Goal: Task Accomplishment & Management: Use online tool/utility

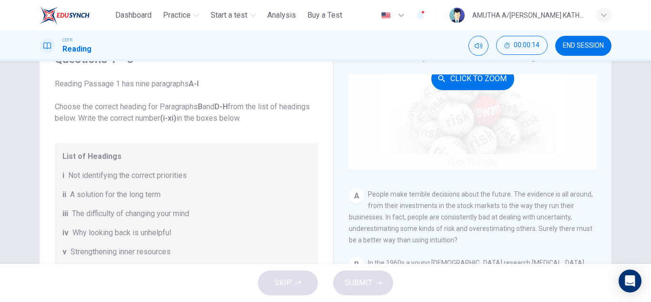
scroll to position [95, 0]
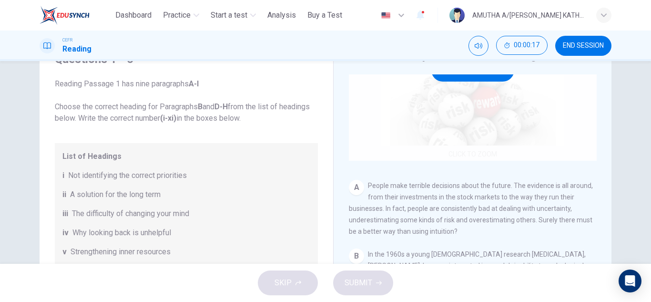
click at [462, 107] on div "Click to Zoom" at bounding box center [473, 70] width 248 height 182
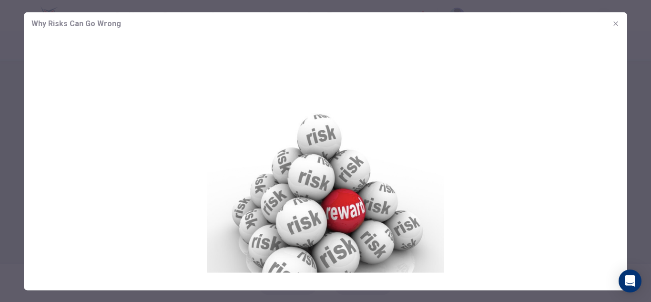
click at [613, 22] on icon "button" at bounding box center [616, 24] width 8 height 8
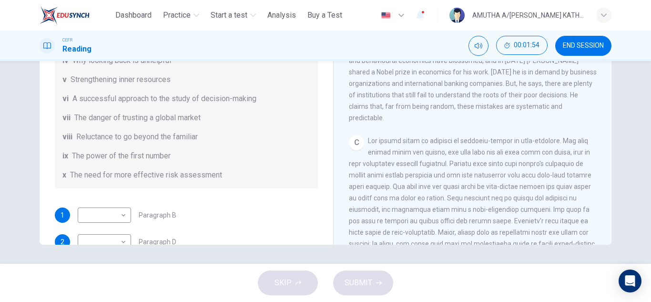
scroll to position [41, 0]
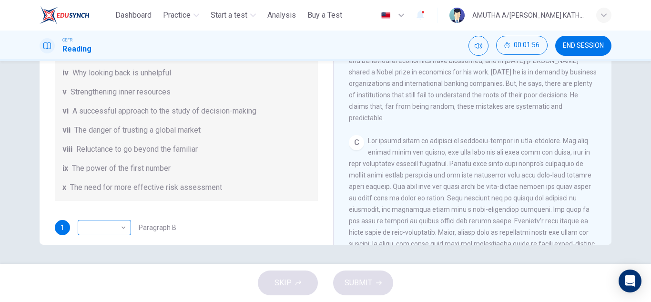
click at [121, 225] on body "This site uses cookies, as explained in our Privacy Policy . If you agree to th…" at bounding box center [325, 151] width 651 height 302
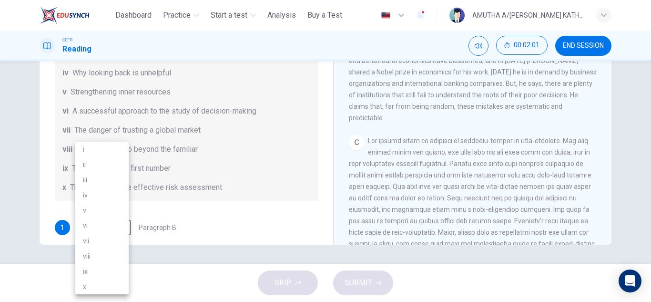
click at [280, 211] on div at bounding box center [325, 151] width 651 height 302
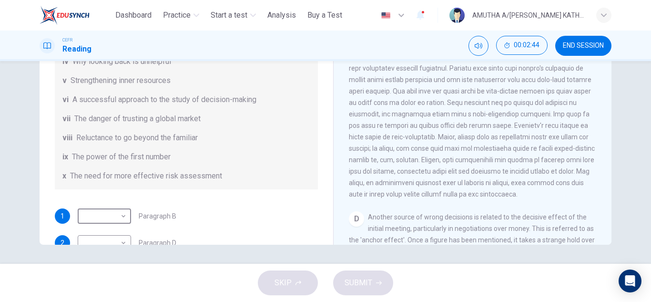
scroll to position [95, 0]
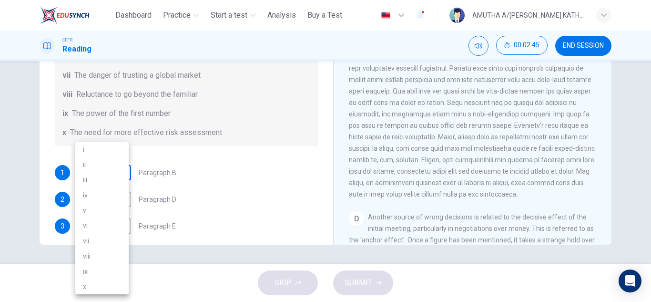
click at [122, 169] on body "This site uses cookies, as explained in our Privacy Policy . If you agree to th…" at bounding box center [325, 151] width 651 height 302
click at [105, 224] on li "vi" at bounding box center [101, 225] width 53 height 15
type input "**"
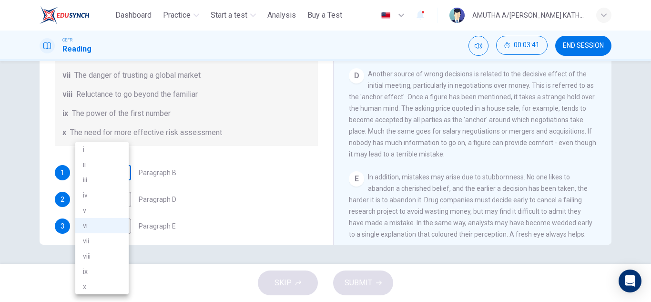
click at [119, 173] on body "This site uses cookies, as explained in our Privacy Policy . If you agree to th…" at bounding box center [325, 151] width 651 height 302
click at [211, 181] on div at bounding box center [325, 151] width 651 height 302
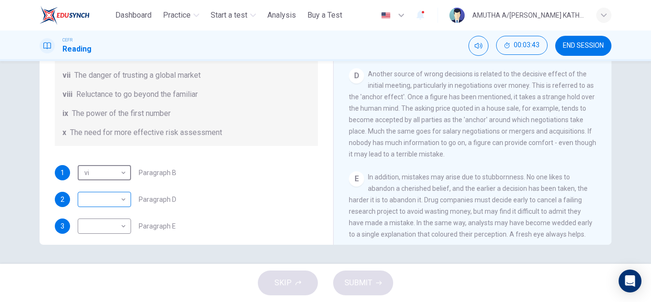
click at [121, 201] on body "This site uses cookies, as explained in our Privacy Policy . If you agree to th…" at bounding box center [325, 151] width 651 height 302
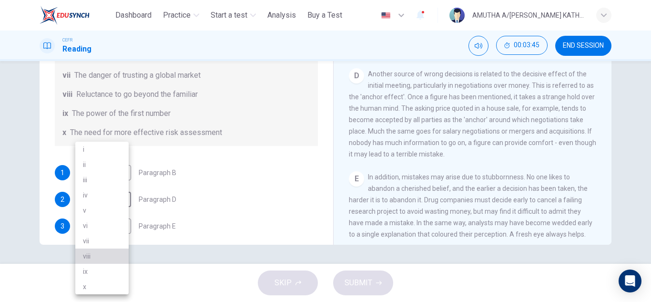
click at [94, 255] on li "viii" at bounding box center [101, 255] width 53 height 15
type input "****"
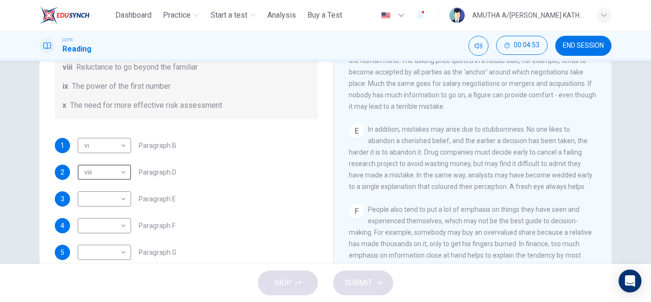
scroll to position [184, 0]
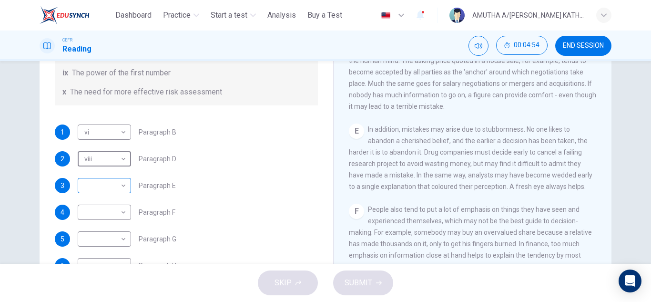
click at [120, 184] on body "This site uses cookies, as explained in our Privacy Policy . If you agree to th…" at bounding box center [325, 151] width 651 height 302
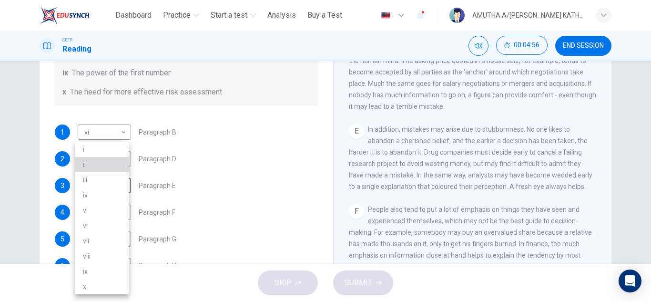
click at [101, 163] on li "ii" at bounding box center [101, 164] width 53 height 15
type input "**"
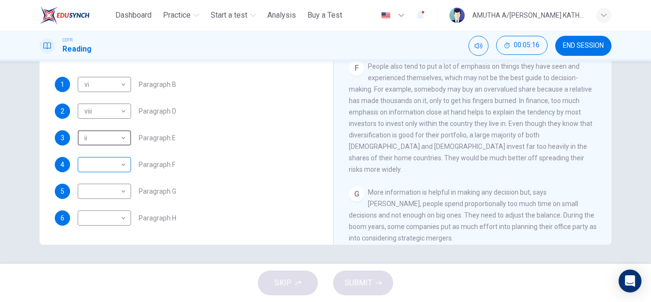
click at [114, 166] on body "This site uses cookies, as explained in our Privacy Policy . If you agree to th…" at bounding box center [325, 151] width 651 height 302
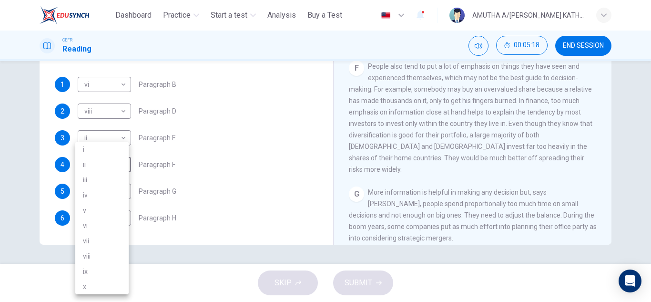
click at [104, 242] on li "vii" at bounding box center [101, 240] width 53 height 15
type input "***"
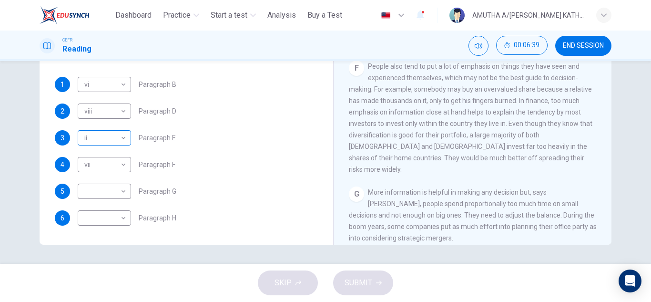
click at [117, 137] on body "This site uses cookies, as explained in our Privacy Policy . If you agree to th…" at bounding box center [325, 151] width 651 height 302
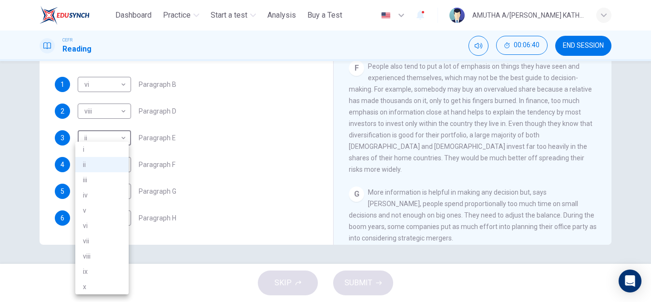
click at [110, 183] on li "iii" at bounding box center [101, 179] width 53 height 15
type input "***"
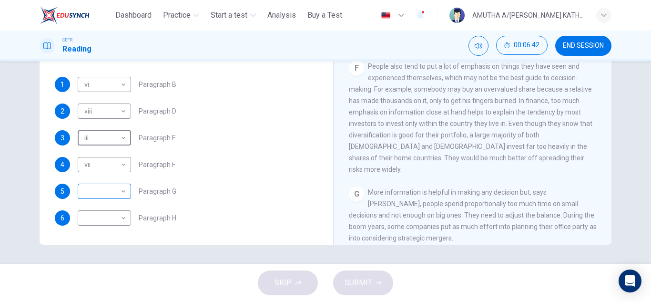
click at [115, 192] on body "This site uses cookies, as explained in our Privacy Policy . If you agree to th…" at bounding box center [325, 151] width 651 height 302
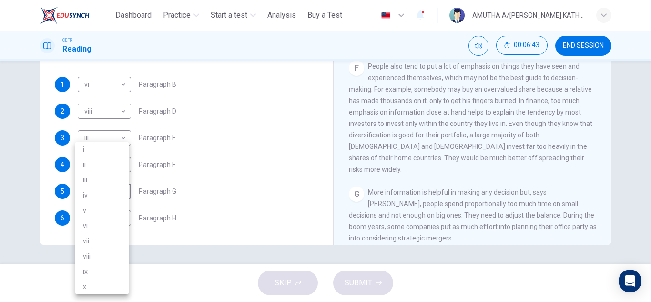
click at [102, 164] on li "ii" at bounding box center [101, 164] width 53 height 15
type input "**"
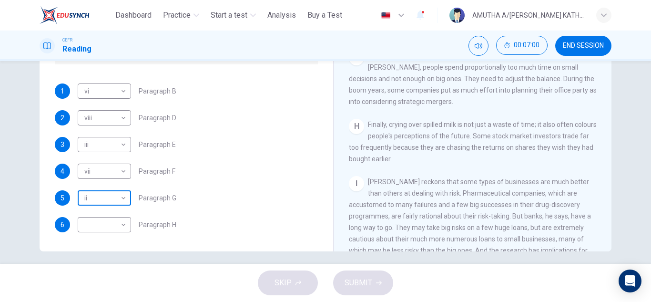
scroll to position [167, 0]
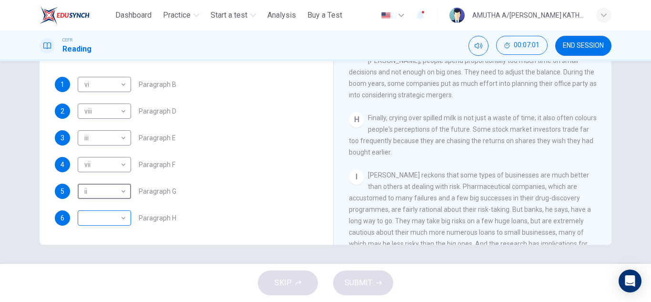
click at [114, 217] on body "This site uses cookies, as explained in our Privacy Policy . If you agree to th…" at bounding box center [325, 151] width 651 height 302
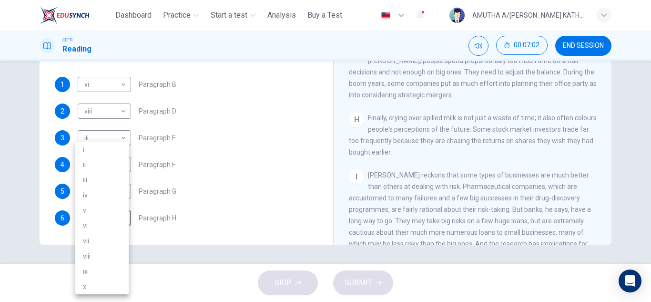
click at [92, 166] on li "ii" at bounding box center [101, 164] width 53 height 15
type input "**"
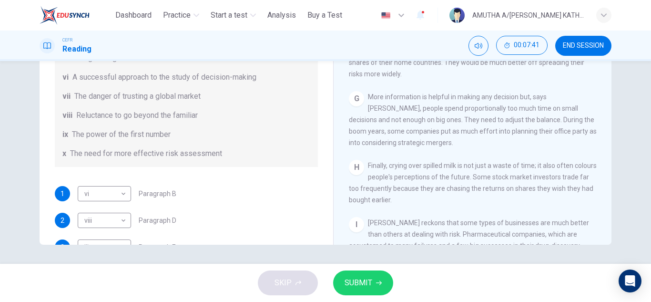
scroll to position [184, 0]
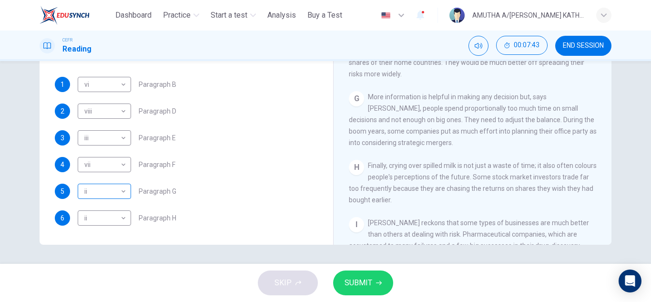
click at [121, 197] on body "This site uses cookies, as explained in our Privacy Policy . If you agree to th…" at bounding box center [325, 151] width 651 height 302
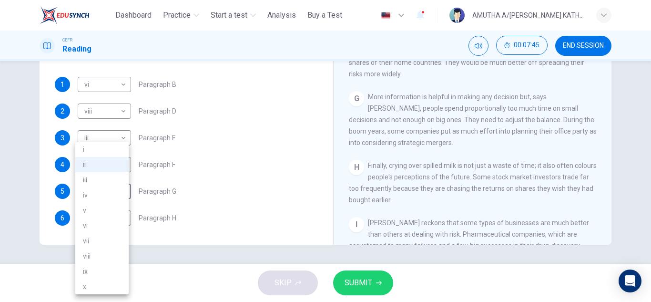
click at [113, 209] on li "v" at bounding box center [101, 210] width 53 height 15
type input "*"
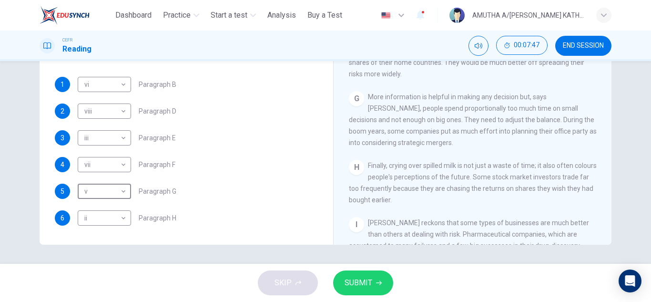
click at [366, 288] on span "SUBMIT" at bounding box center [359, 282] width 28 height 13
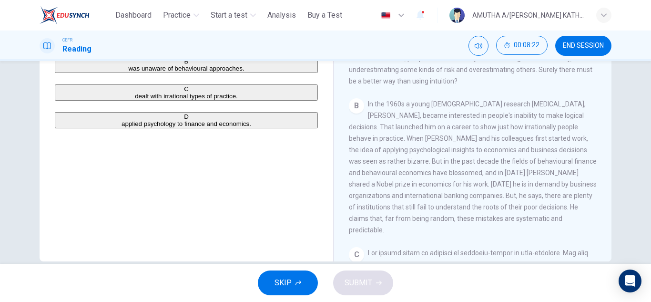
scroll to position [167, 0]
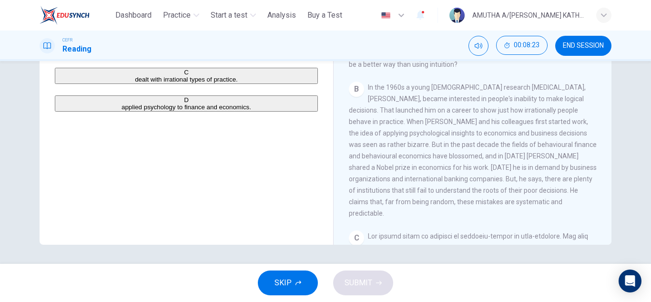
click at [293, 280] on button "SKIP" at bounding box center [288, 282] width 60 height 25
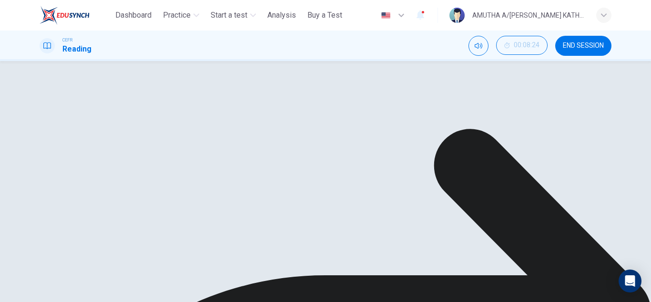
scroll to position [0, 0]
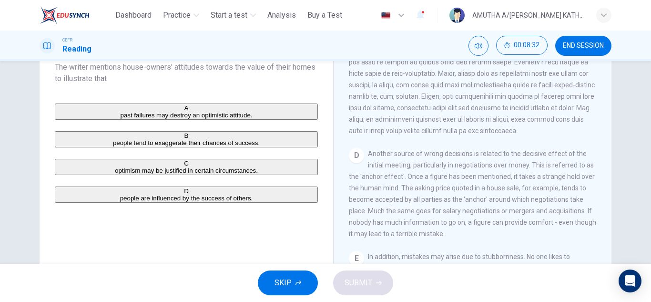
scroll to position [95, 0]
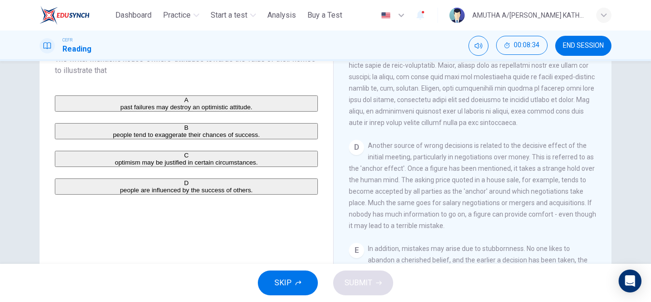
click at [293, 283] on button "SKIP" at bounding box center [288, 282] width 60 height 25
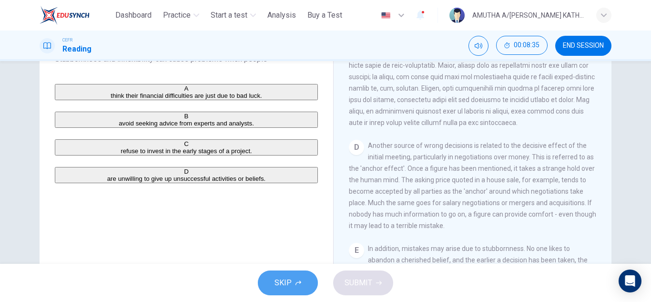
click at [290, 280] on span "SKIP" at bounding box center [283, 282] width 17 height 13
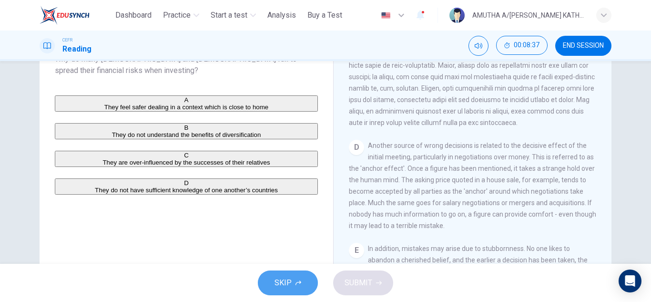
click at [302, 285] on button "SKIP" at bounding box center [288, 282] width 60 height 25
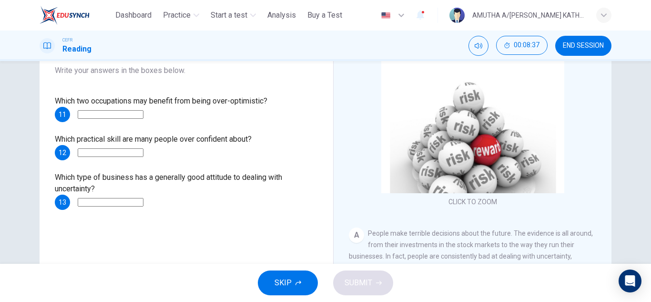
click at [292, 280] on button "SKIP" at bounding box center [288, 282] width 60 height 25
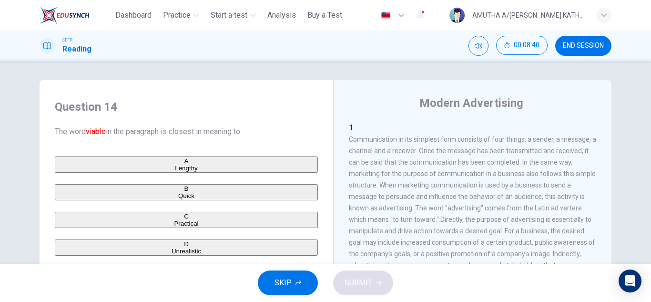
click at [286, 276] on span "SKIP" at bounding box center [283, 282] width 17 height 13
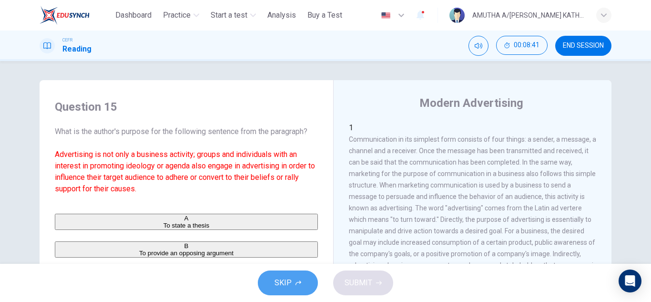
click at [286, 286] on span "SKIP" at bounding box center [283, 282] width 17 height 13
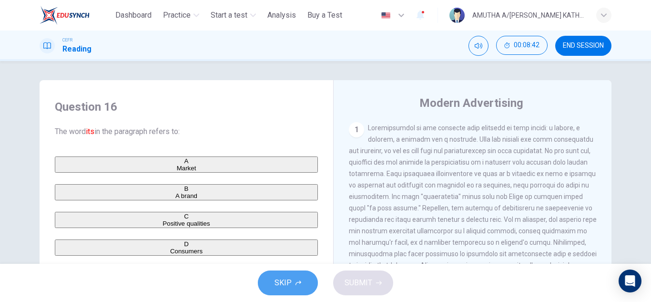
click at [289, 280] on span "SKIP" at bounding box center [283, 282] width 17 height 13
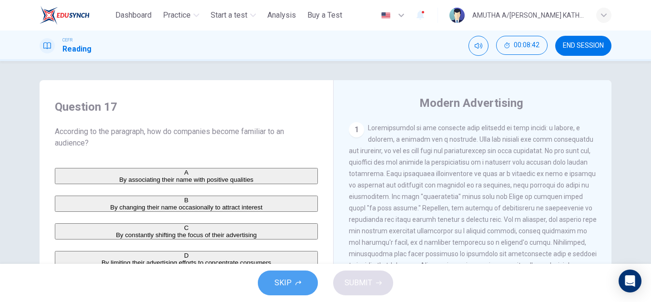
click at [296, 283] on icon "button" at bounding box center [299, 283] width 6 height 6
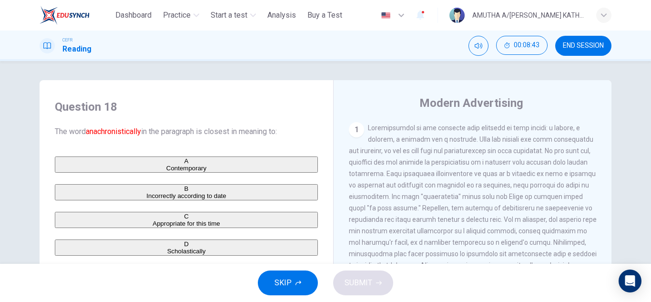
click at [291, 285] on span "SKIP" at bounding box center [283, 282] width 17 height 13
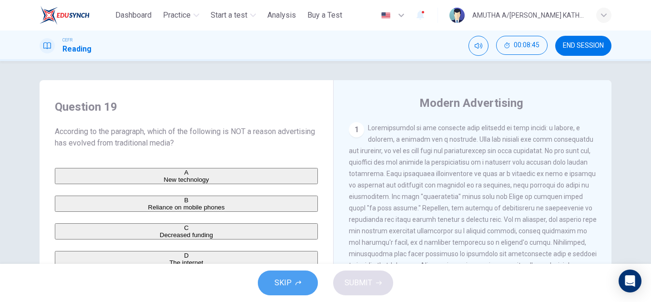
click at [286, 285] on span "SKIP" at bounding box center [283, 282] width 17 height 13
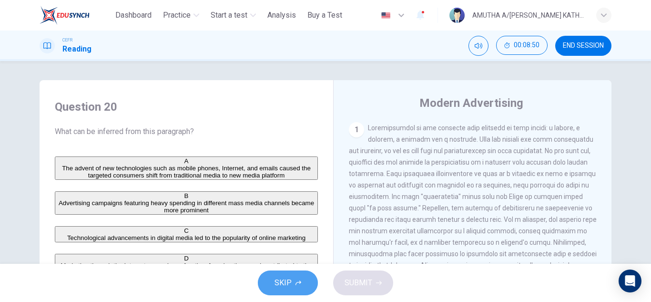
click at [293, 283] on button "SKIP" at bounding box center [288, 282] width 60 height 25
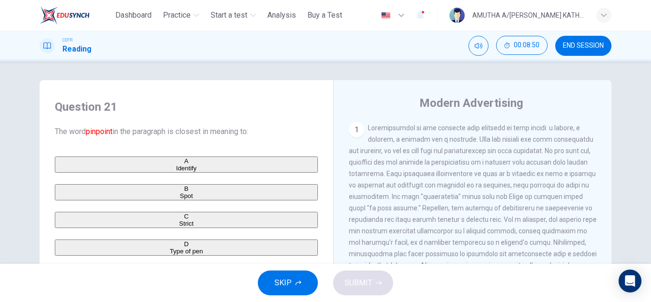
click at [277, 278] on span "SKIP" at bounding box center [283, 282] width 17 height 13
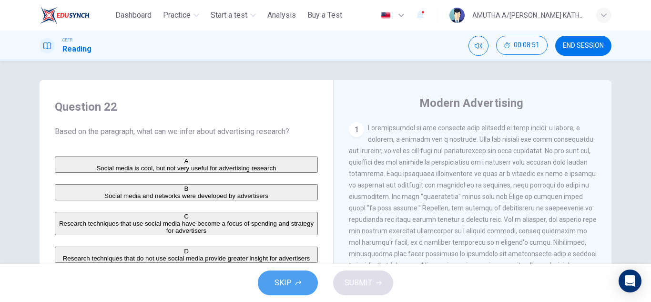
click at [292, 289] on button "SKIP" at bounding box center [288, 282] width 60 height 25
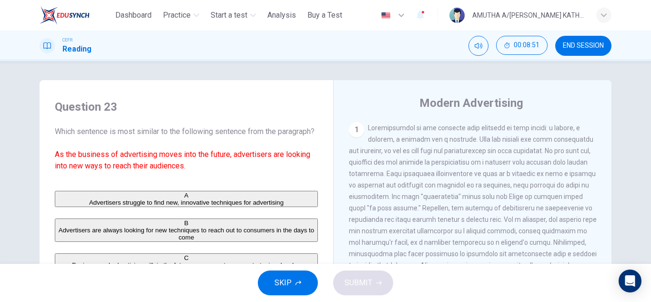
click at [283, 277] on span "SKIP" at bounding box center [283, 282] width 17 height 13
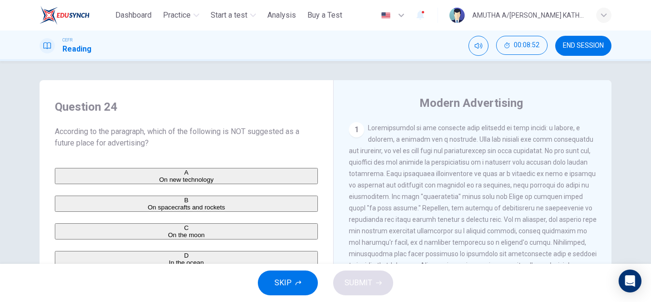
click at [305, 283] on button "SKIP" at bounding box center [288, 282] width 60 height 25
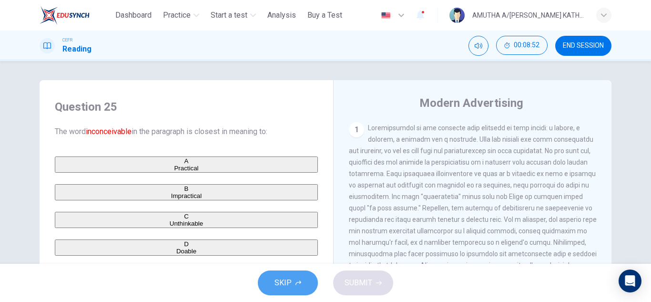
click at [299, 285] on icon "button" at bounding box center [299, 283] width 6 height 6
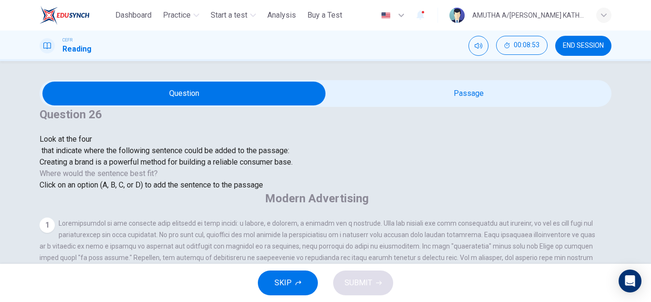
scroll to position [119, 0]
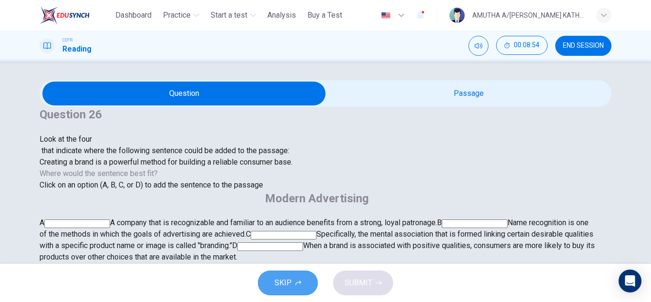
click at [278, 282] on span "SKIP" at bounding box center [283, 282] width 17 height 13
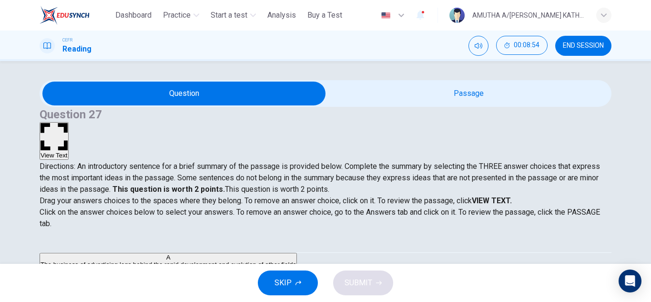
click at [296, 282] on icon "button" at bounding box center [299, 283] width 6 height 6
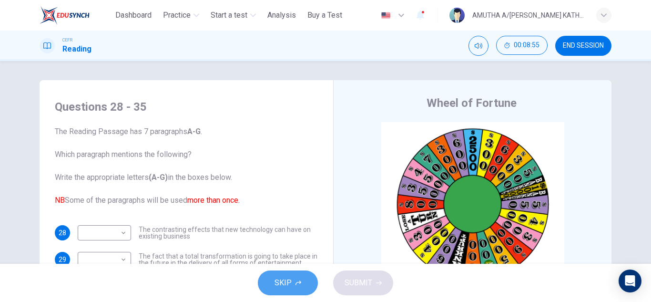
click at [296, 285] on icon "button" at bounding box center [299, 283] width 6 height 6
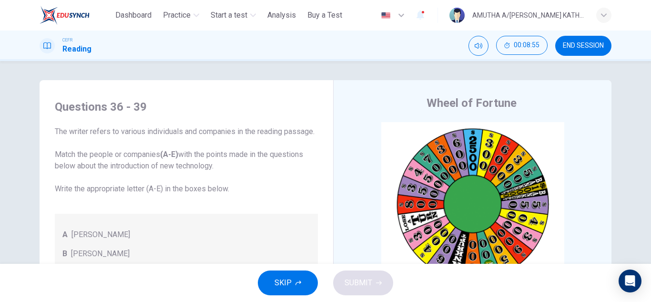
click at [293, 284] on button "SKIP" at bounding box center [288, 282] width 60 height 25
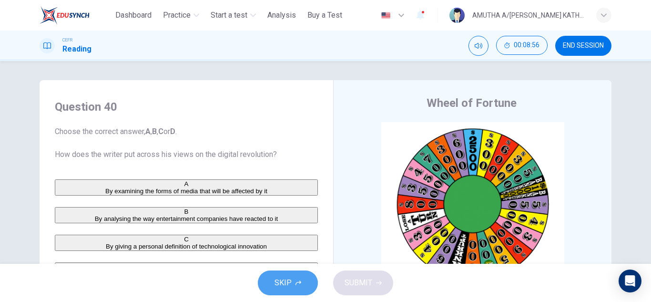
click at [275, 281] on button "SKIP" at bounding box center [288, 282] width 60 height 25
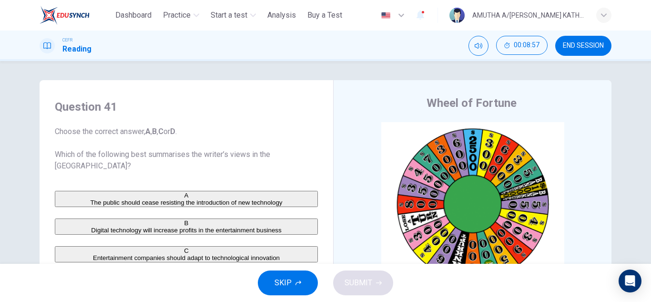
click at [285, 285] on span "SKIP" at bounding box center [283, 282] width 17 height 13
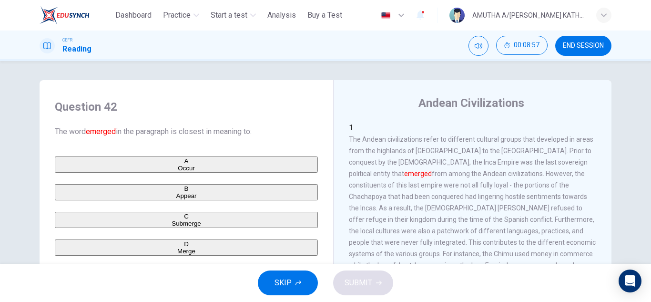
click at [274, 280] on button "SKIP" at bounding box center [288, 282] width 60 height 25
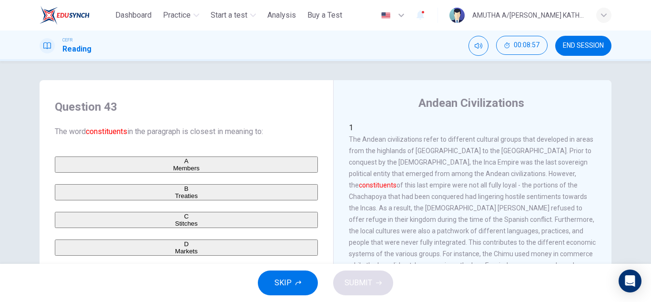
click at [307, 281] on button "SKIP" at bounding box center [288, 282] width 60 height 25
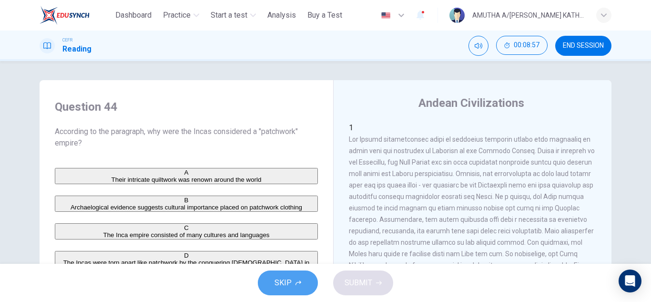
click at [292, 281] on button "SKIP" at bounding box center [288, 282] width 60 height 25
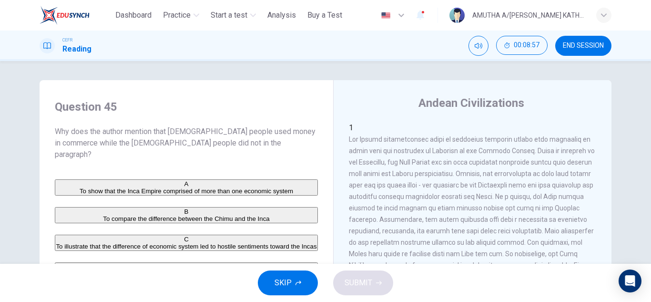
click at [272, 283] on button "SKIP" at bounding box center [288, 282] width 60 height 25
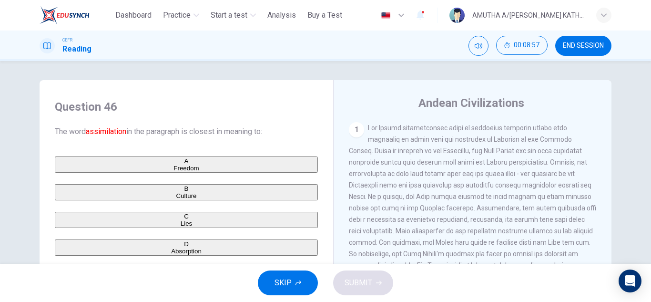
click at [286, 283] on span "SKIP" at bounding box center [283, 282] width 17 height 13
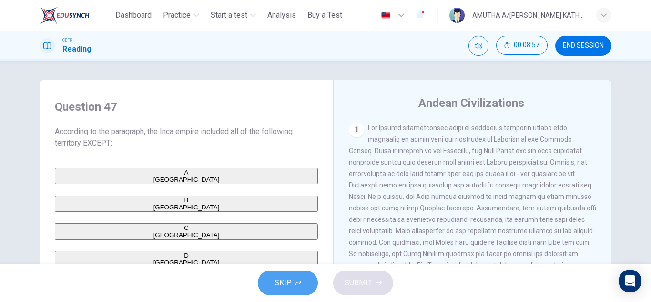
click at [298, 287] on button "SKIP" at bounding box center [288, 282] width 60 height 25
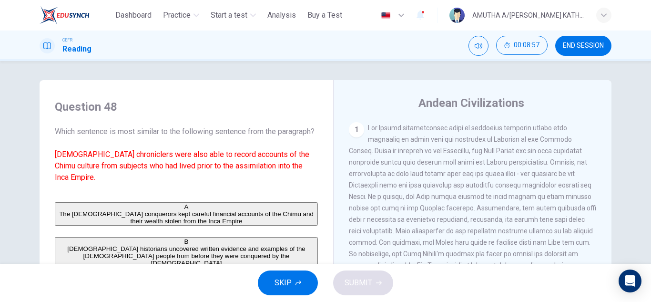
click at [290, 282] on span "SKIP" at bounding box center [283, 282] width 17 height 13
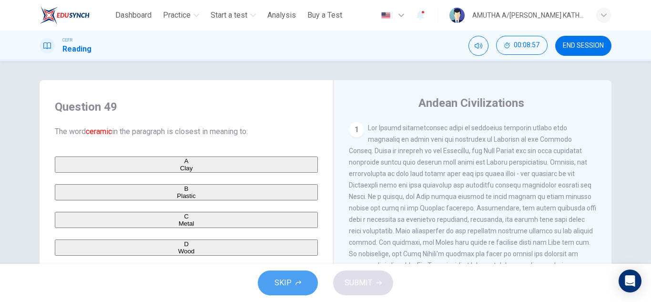
click at [286, 285] on span "SKIP" at bounding box center [283, 282] width 17 height 13
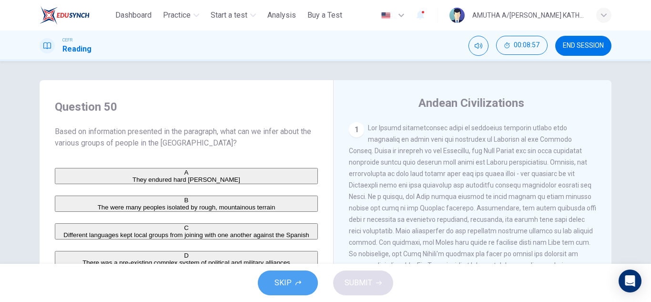
click at [274, 287] on button "SKIP" at bounding box center [288, 282] width 60 height 25
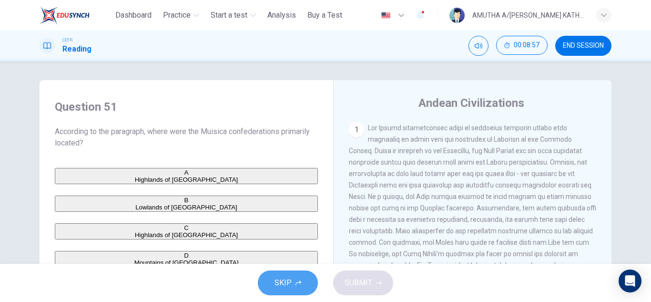
click at [286, 283] on span "SKIP" at bounding box center [283, 282] width 17 height 13
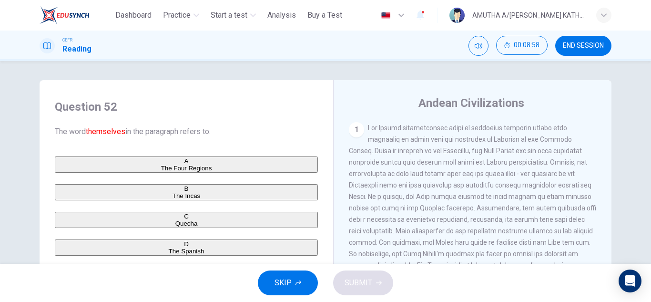
click at [281, 287] on span "SKIP" at bounding box center [283, 282] width 17 height 13
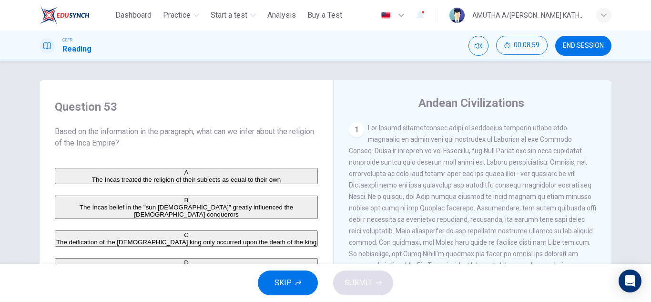
click at [589, 42] on span "END SESSION" at bounding box center [583, 46] width 41 height 8
